Goal: Information Seeking & Learning: Find specific fact

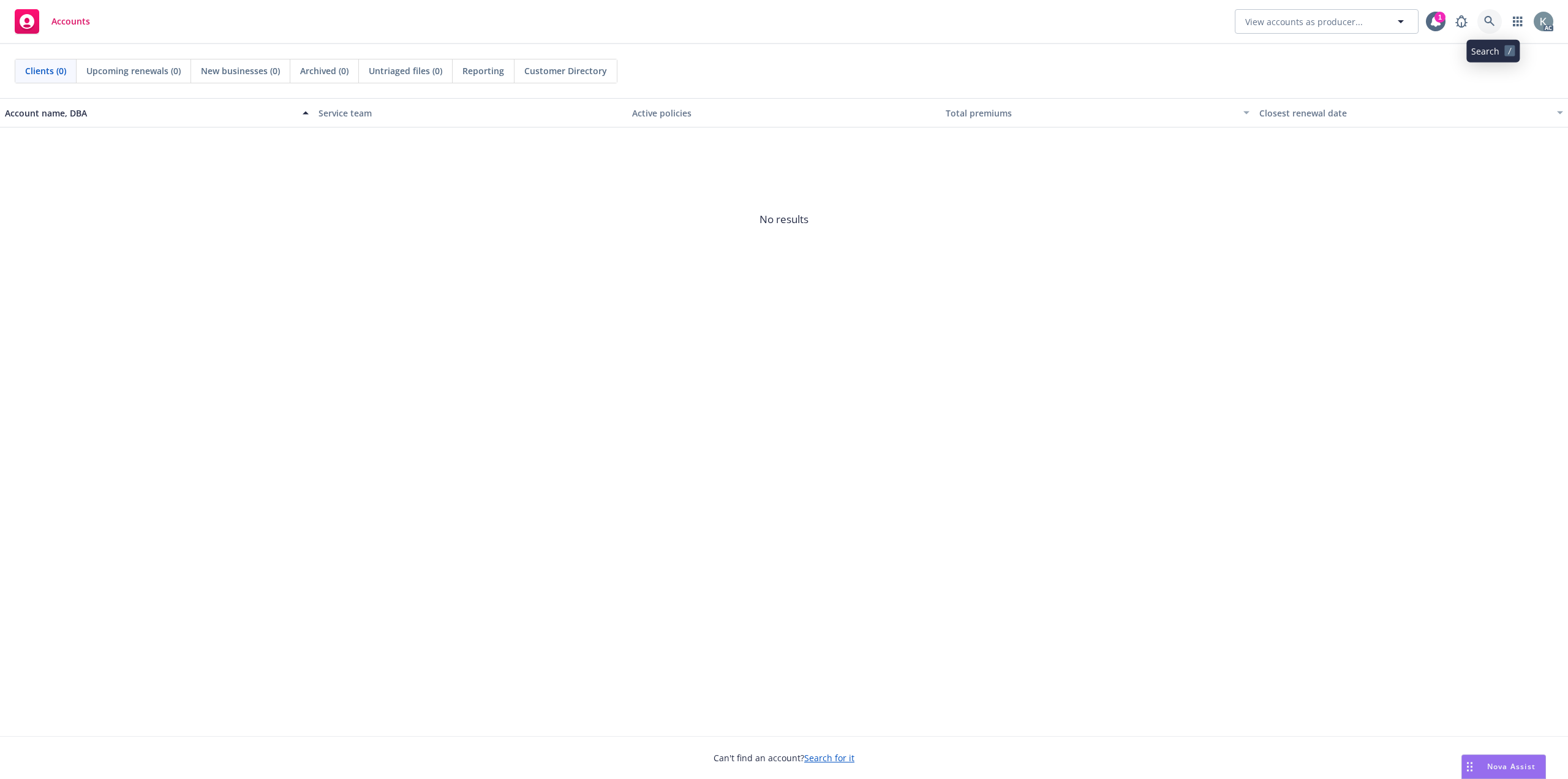
click at [1486, 19] on link at bounding box center [1489, 21] width 24 height 24
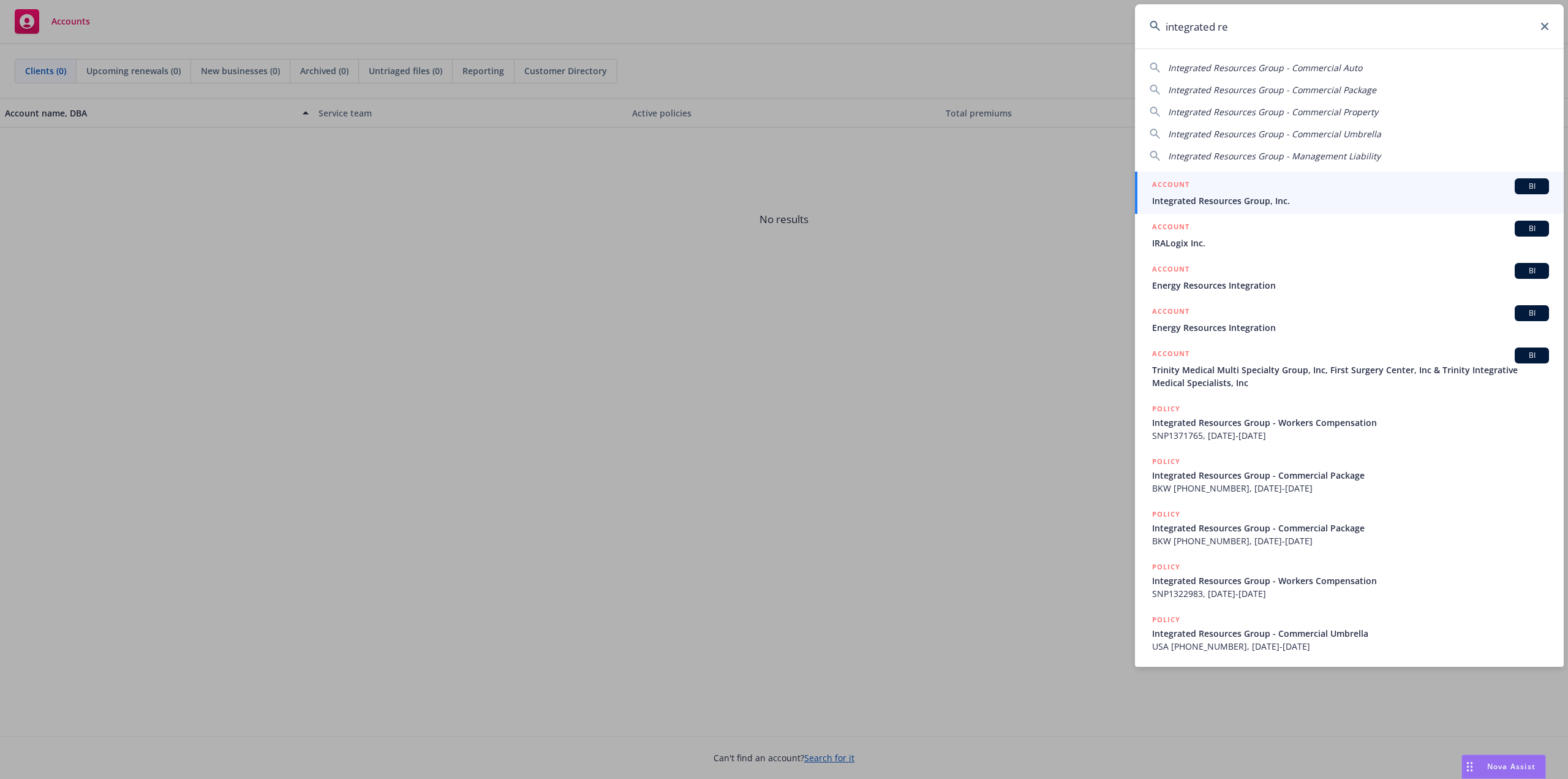
type input "integrated re"
click at [1382, 192] on div "ACCOUNT BI" at bounding box center [1350, 186] width 397 height 16
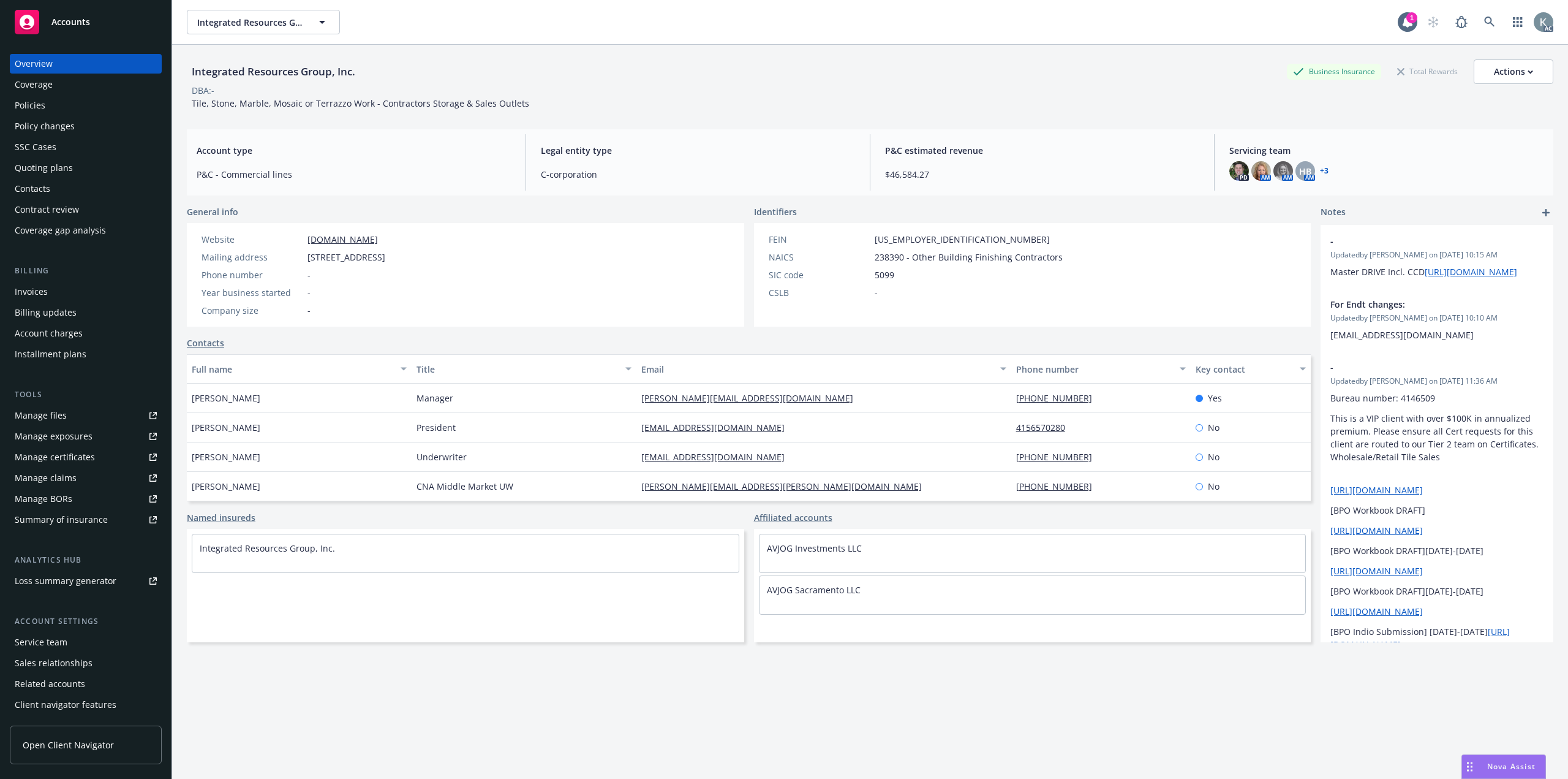
click at [97, 108] on div "Policies" at bounding box center [85, 106] width 142 height 20
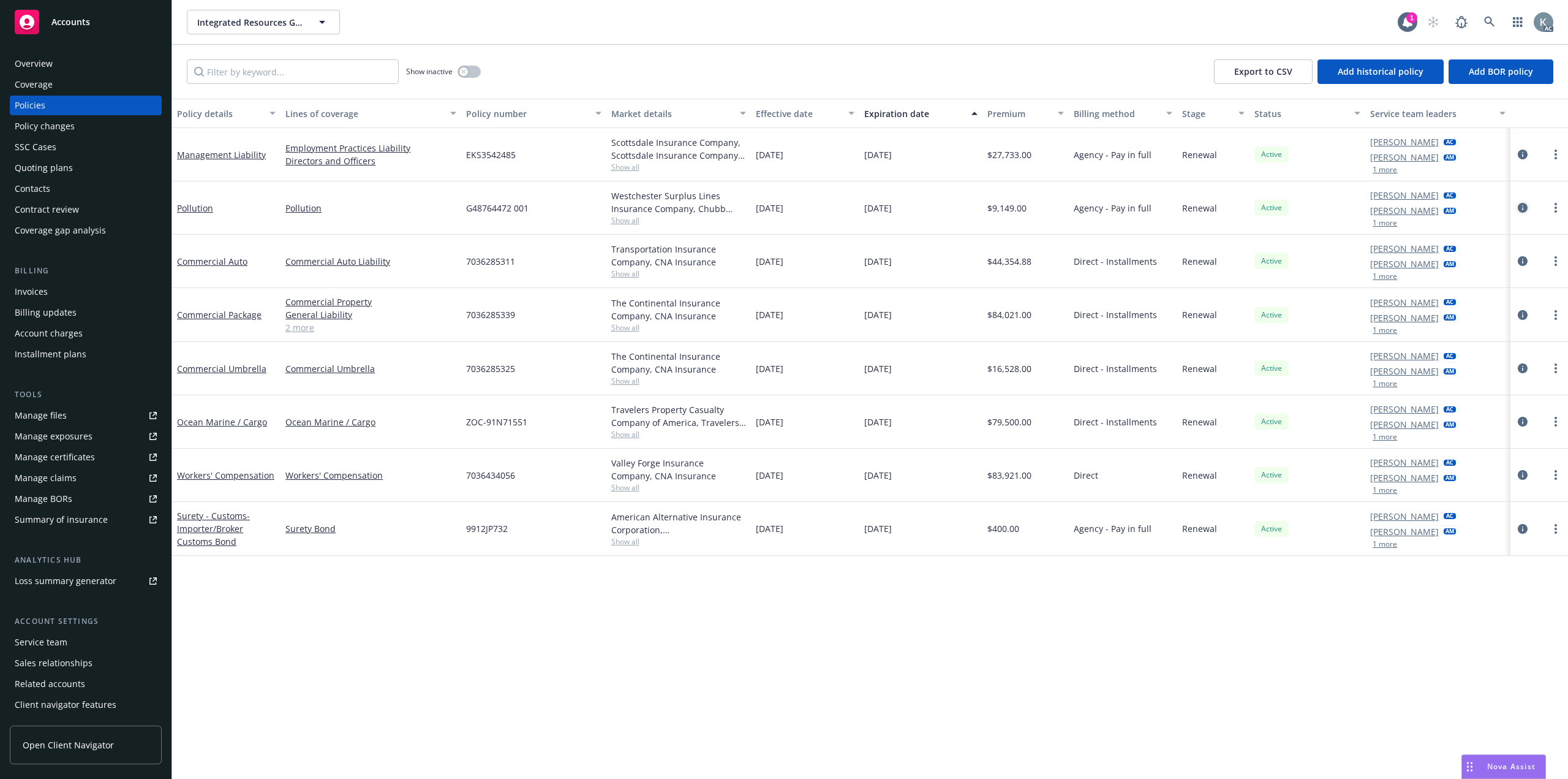
click at [1525, 202] on icon "circleInformation" at bounding box center [1522, 207] width 10 height 10
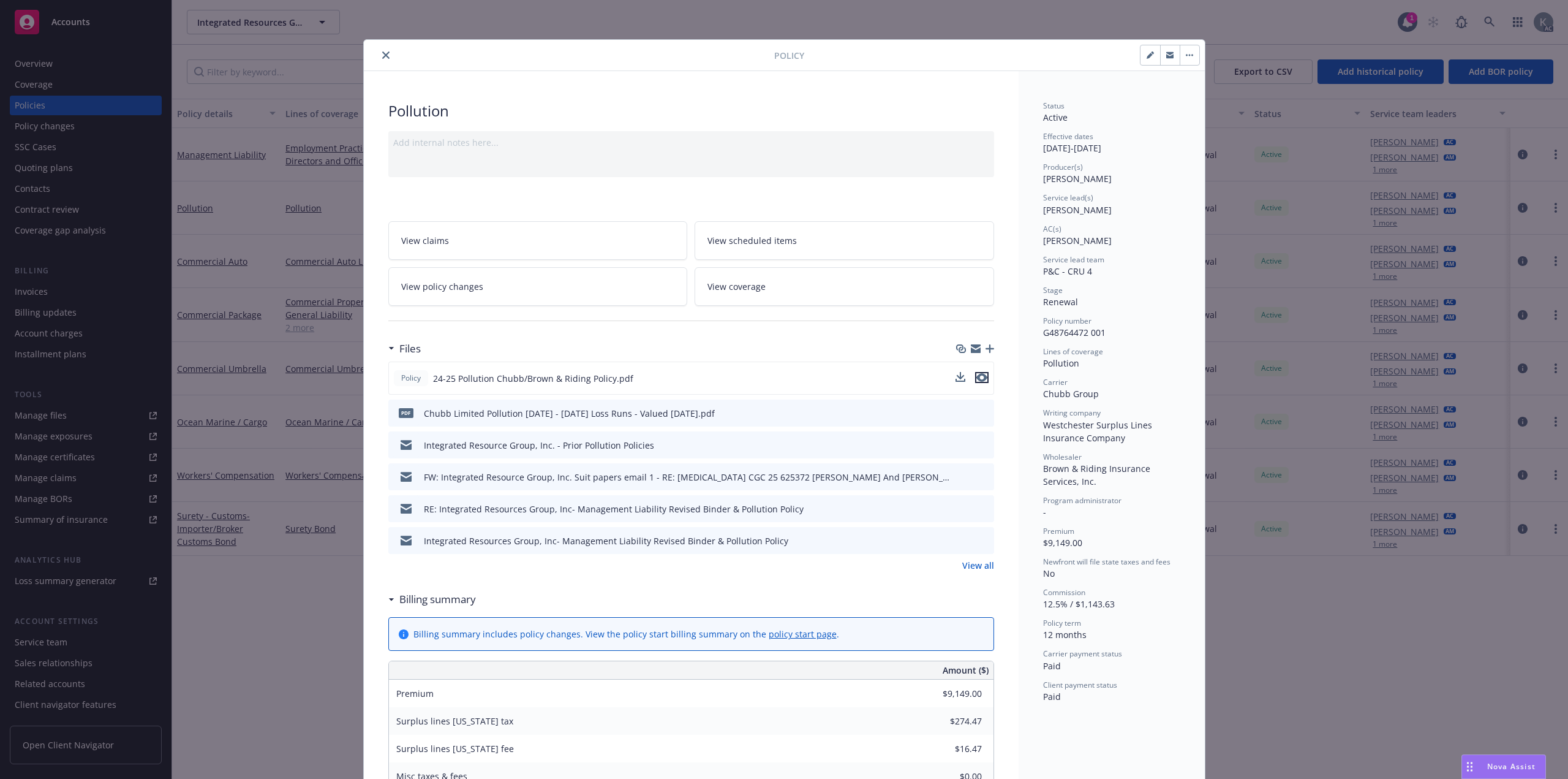
click at [979, 373] on icon "preview file" at bounding box center [982, 377] width 11 height 8
click at [382, 52] on icon "close" at bounding box center [386, 55] width 7 height 7
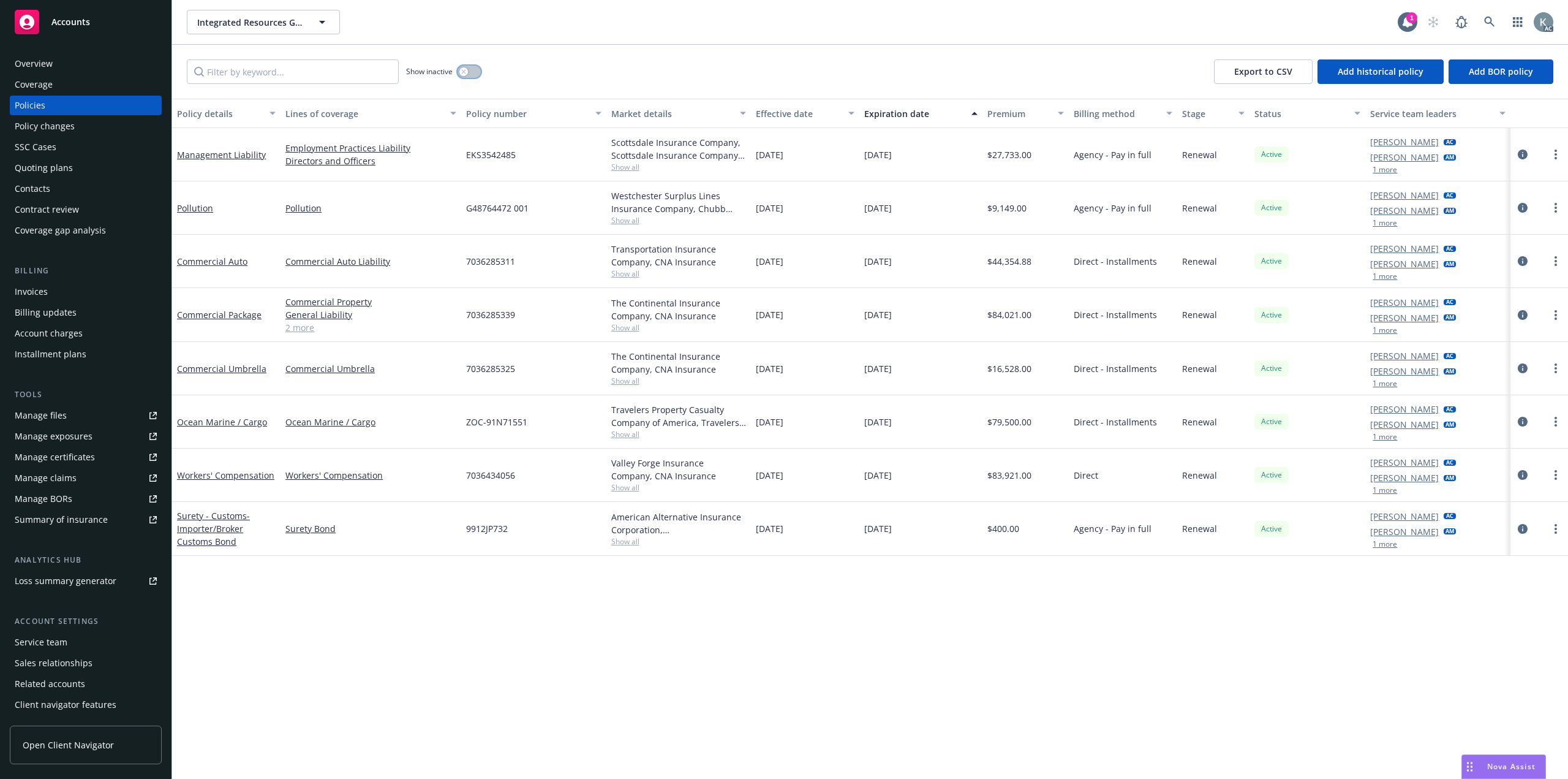
click at [471, 66] on button "button" at bounding box center [470, 72] width 23 height 13
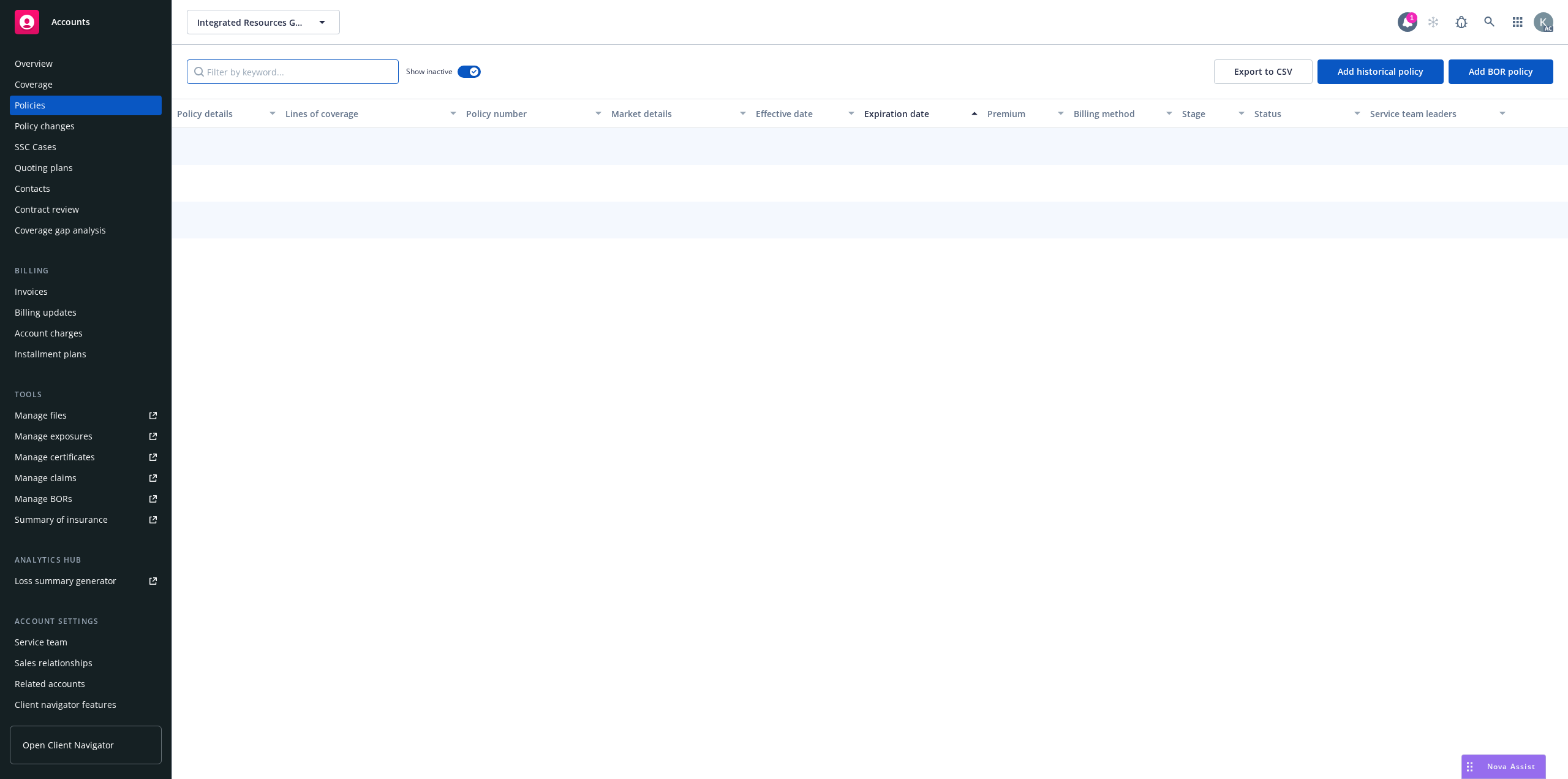
click at [317, 73] on input "Filter by keyword..." at bounding box center [293, 71] width 212 height 24
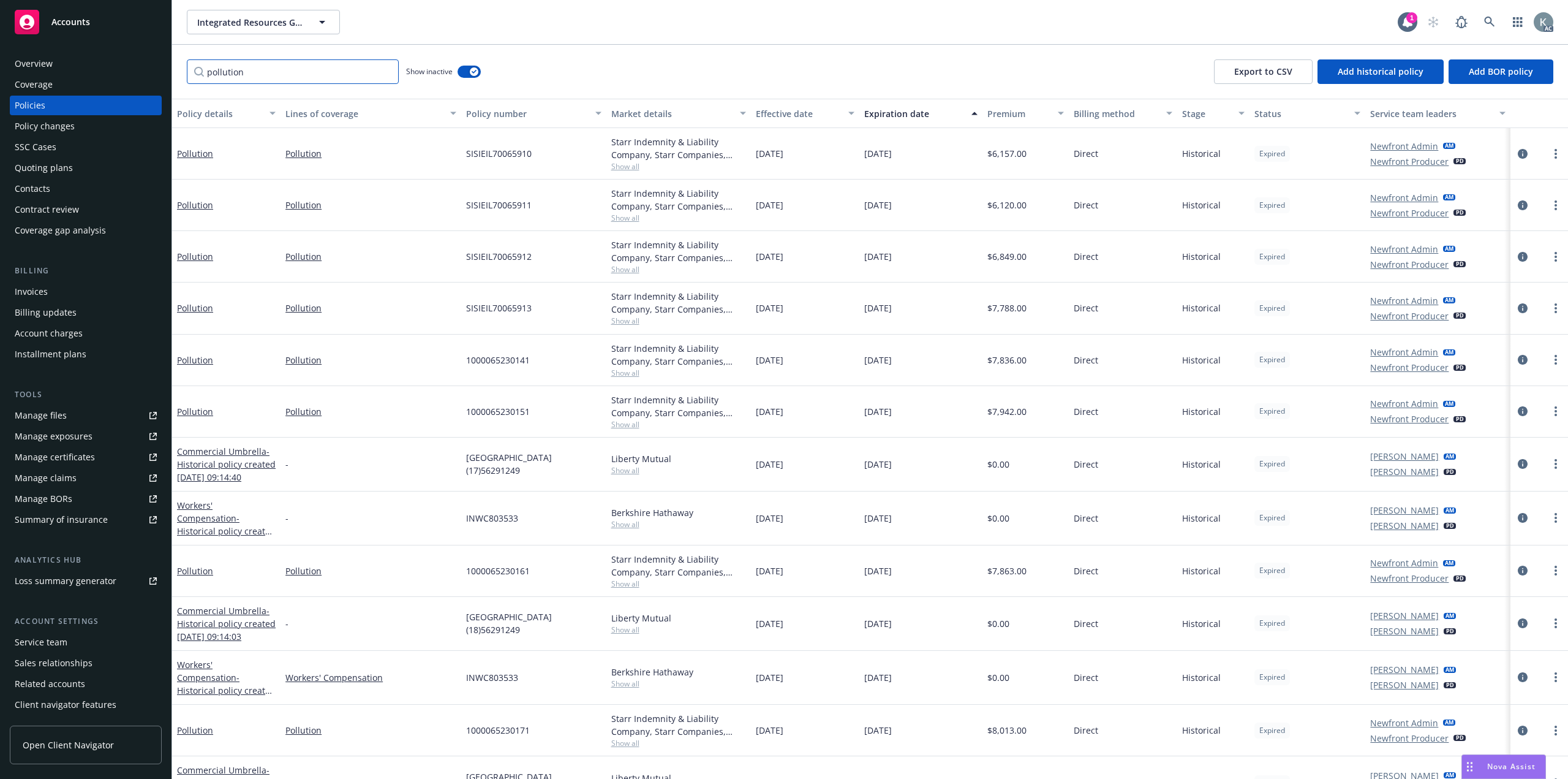
type input "pollution"
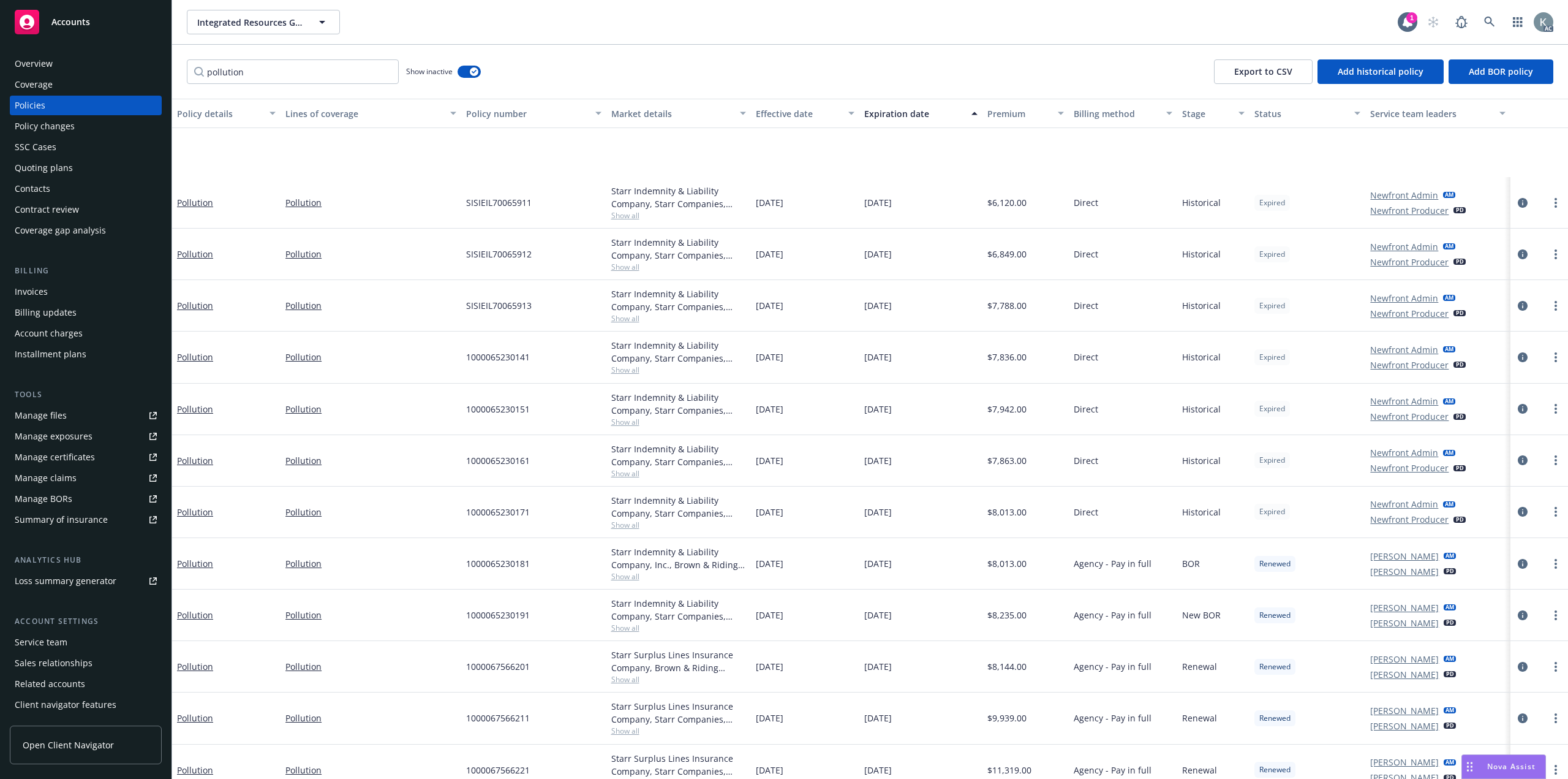
scroll to position [100, 0]
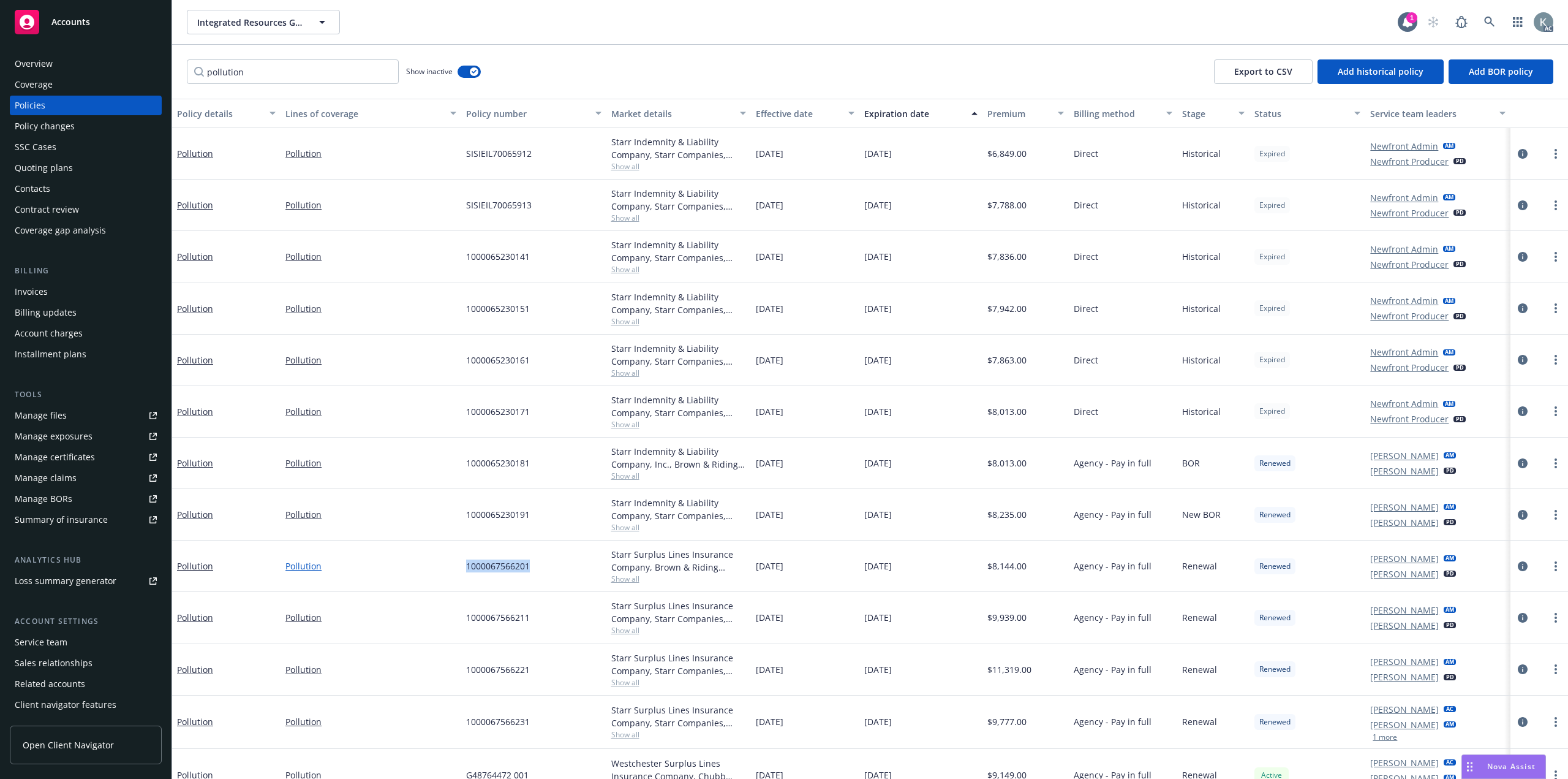
drag, startPoint x: 578, startPoint y: 542, endPoint x: 454, endPoint y: 549, distance: 124.2
click at [454, 549] on div "Pollution Pollution 1000067566201 Starr Surplus Lines Insurance Company, Brown …" at bounding box center [871, 566] width 1396 height 52
copy div "1000067566201"
drag, startPoint x: 532, startPoint y: 749, endPoint x: 456, endPoint y: 752, distance: 76.1
click at [456, 752] on div "Pollution Pollution G48764472 001 Westchester Surplus Lines Insurance Company, …" at bounding box center [871, 775] width 1396 height 53
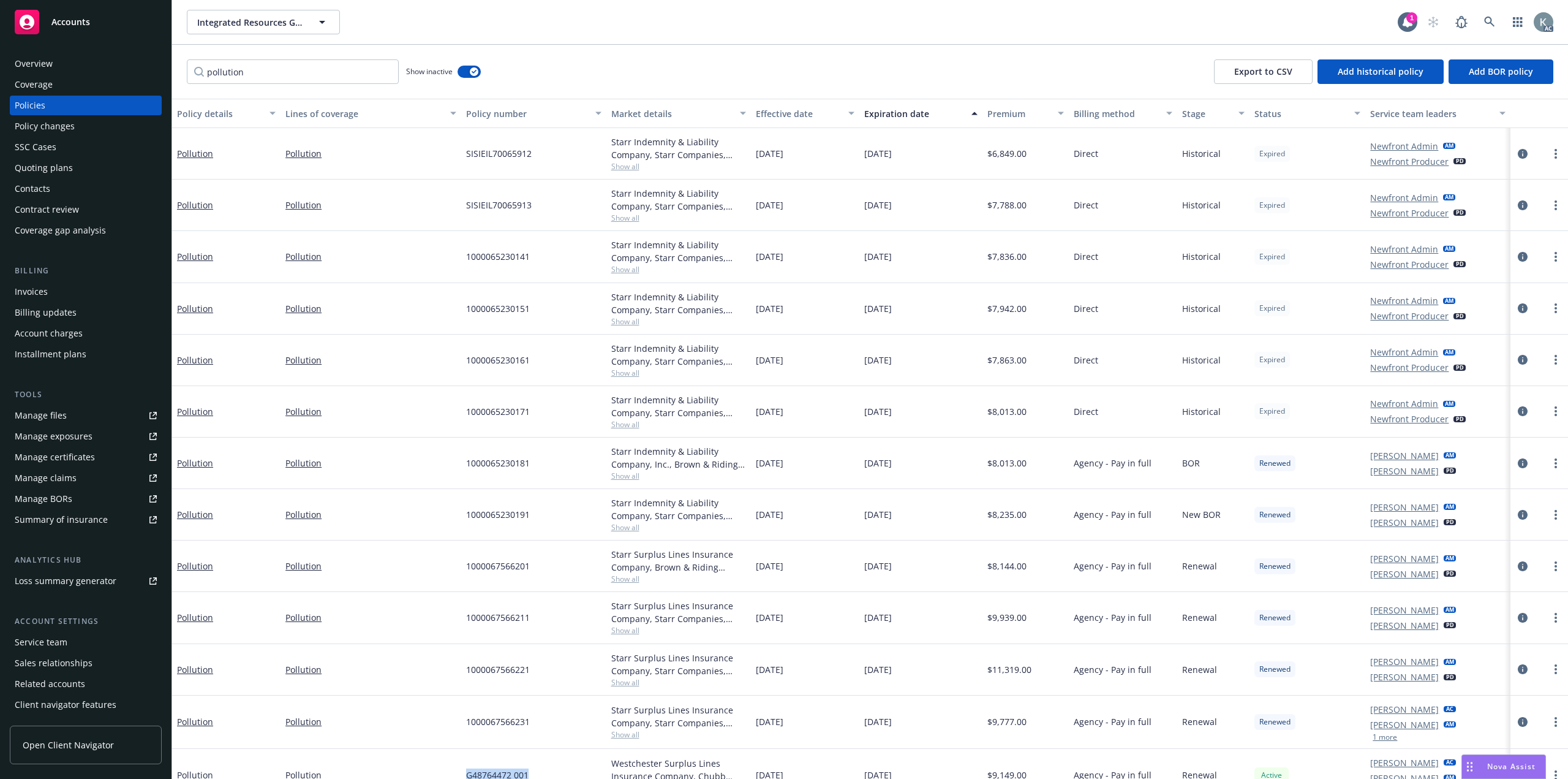
copy div "G48764472 001"
click at [384, 68] on input "pollution" at bounding box center [293, 71] width 212 height 24
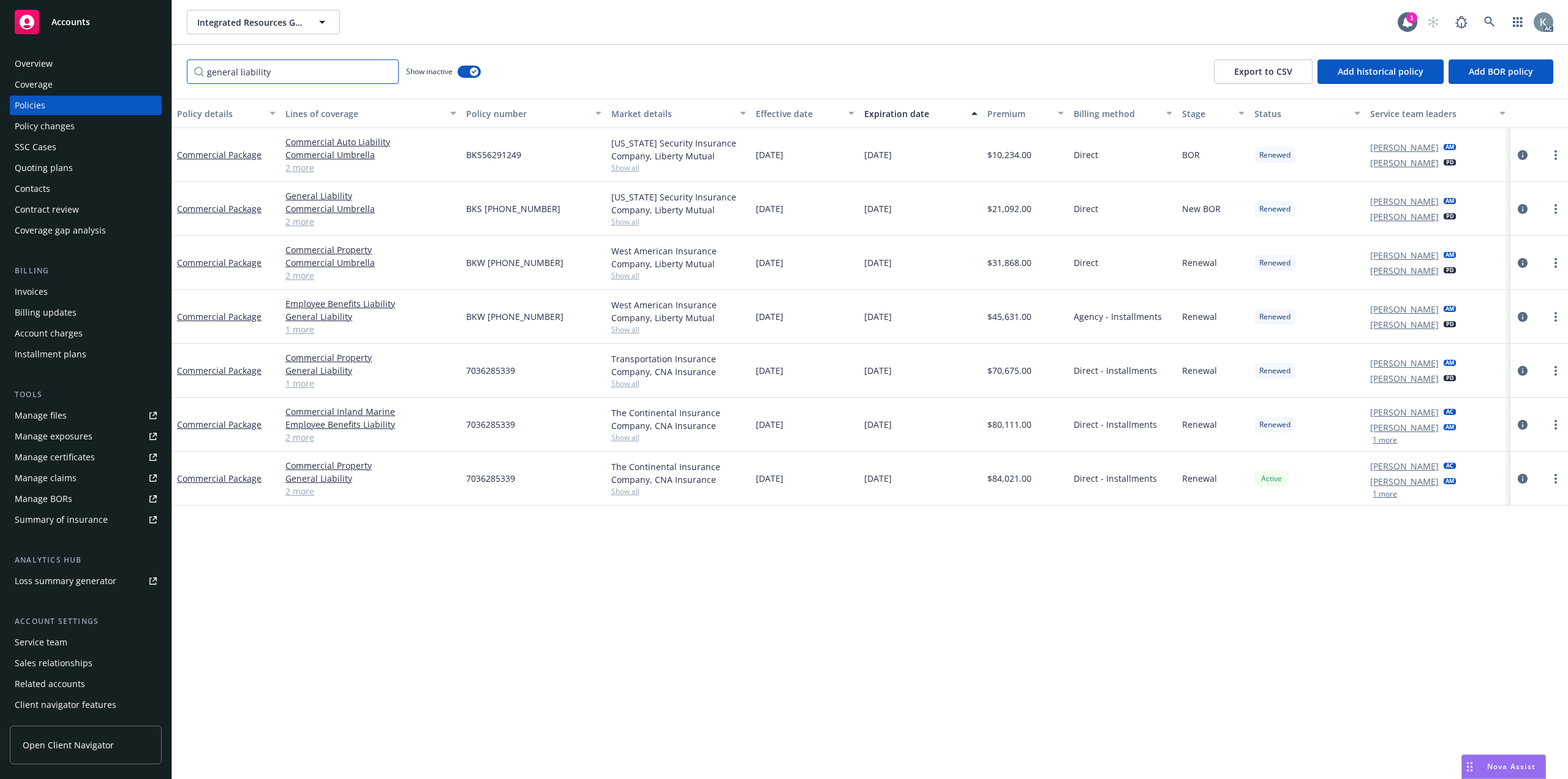
scroll to position [0, 0]
type input "general liability"
drag, startPoint x: 564, startPoint y: 249, endPoint x: 467, endPoint y: 252, distance: 97.0
click at [467, 252] on div "BKW [PHONE_NUMBER]" at bounding box center [534, 263] width 145 height 54
copy span "BKW [PHONE_NUMBER]"
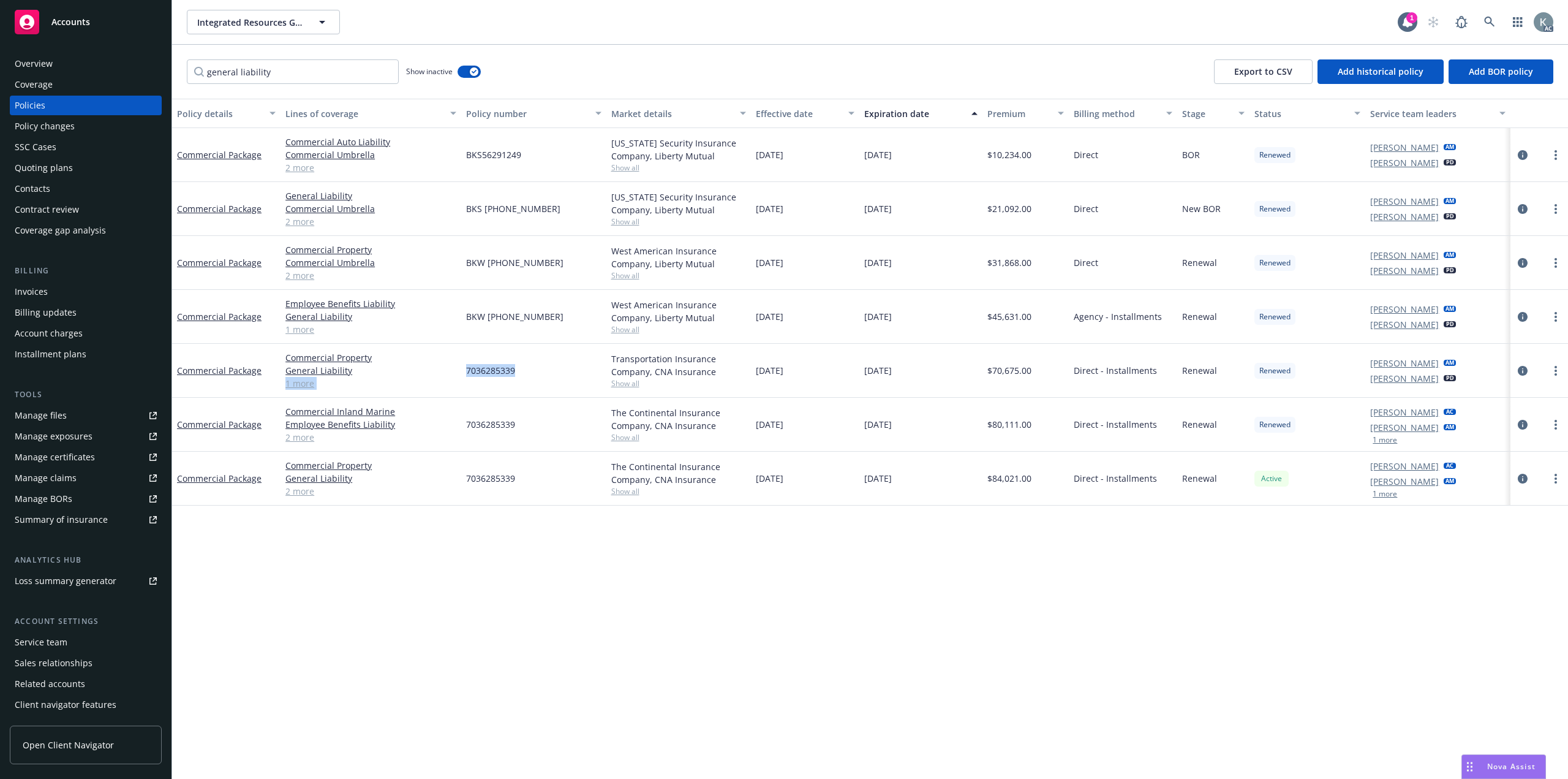
drag, startPoint x: 537, startPoint y: 360, endPoint x: 458, endPoint y: 362, distance: 79.0
click at [458, 362] on div "Commercial Package Commercial Property General Liability Employee Benefits Liab…" at bounding box center [871, 371] width 1396 height 54
click at [463, 362] on div "7036285339" at bounding box center [534, 371] width 145 height 54
drag, startPoint x: 465, startPoint y: 363, endPoint x: 517, endPoint y: 361, distance: 52.0
click at [517, 361] on div "7036285339" at bounding box center [534, 371] width 145 height 54
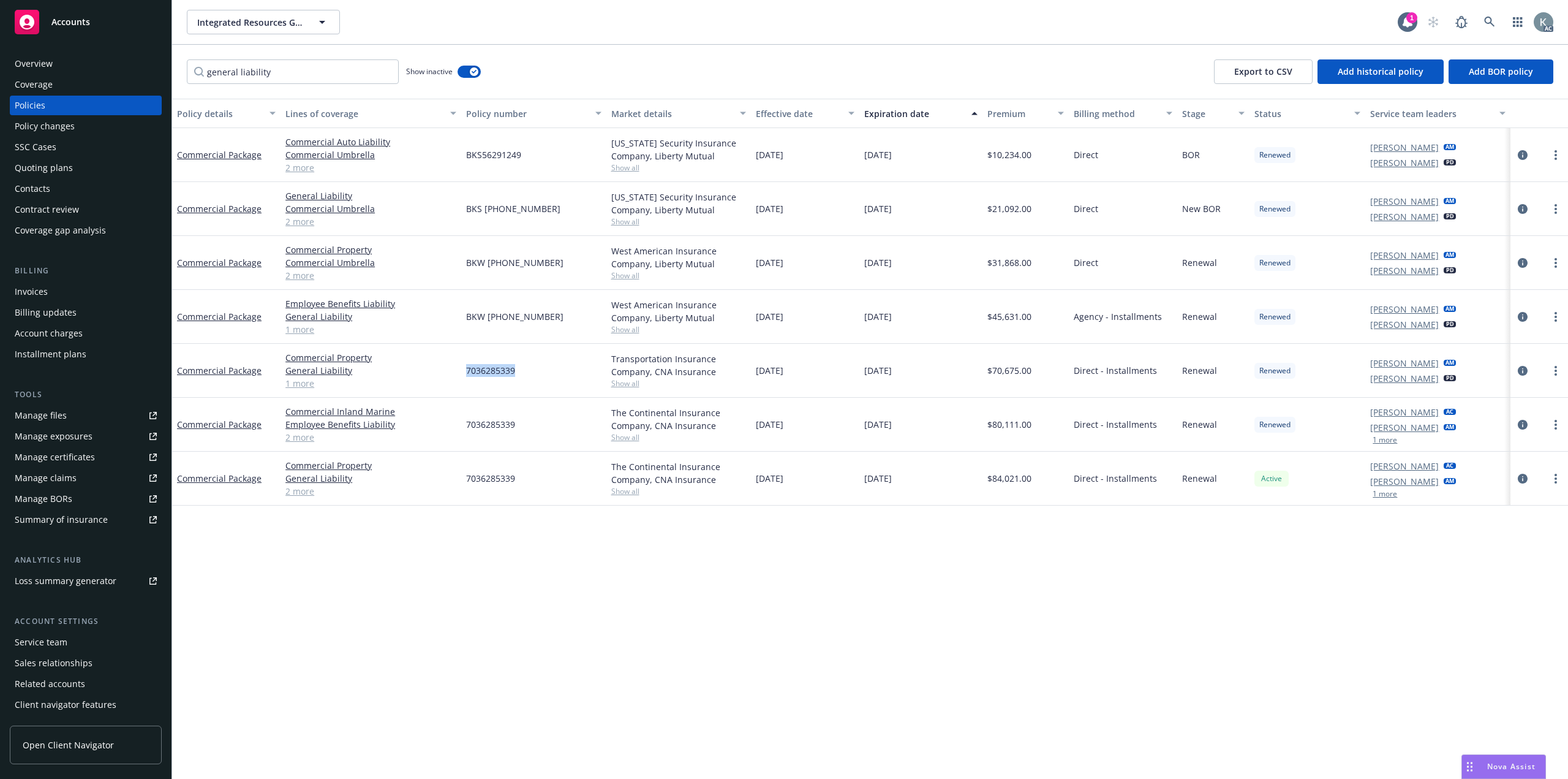
copy span "7036285339"
click at [119, 64] on div "Overview" at bounding box center [85, 64] width 142 height 20
